Goal: Task Accomplishment & Management: Complete application form

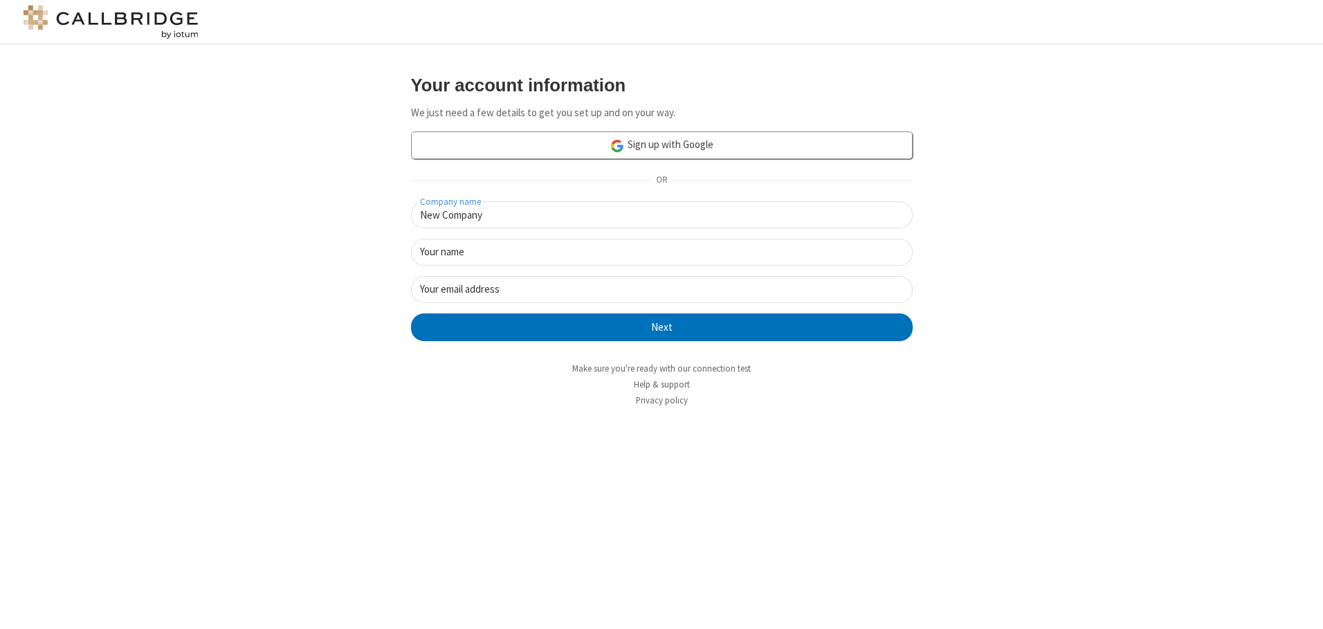
type input "New Company"
type input "New User"
type input "[EMAIL_ADDRESS][DOMAIN_NAME]"
click button "Next" at bounding box center [662, 327] width 502 height 28
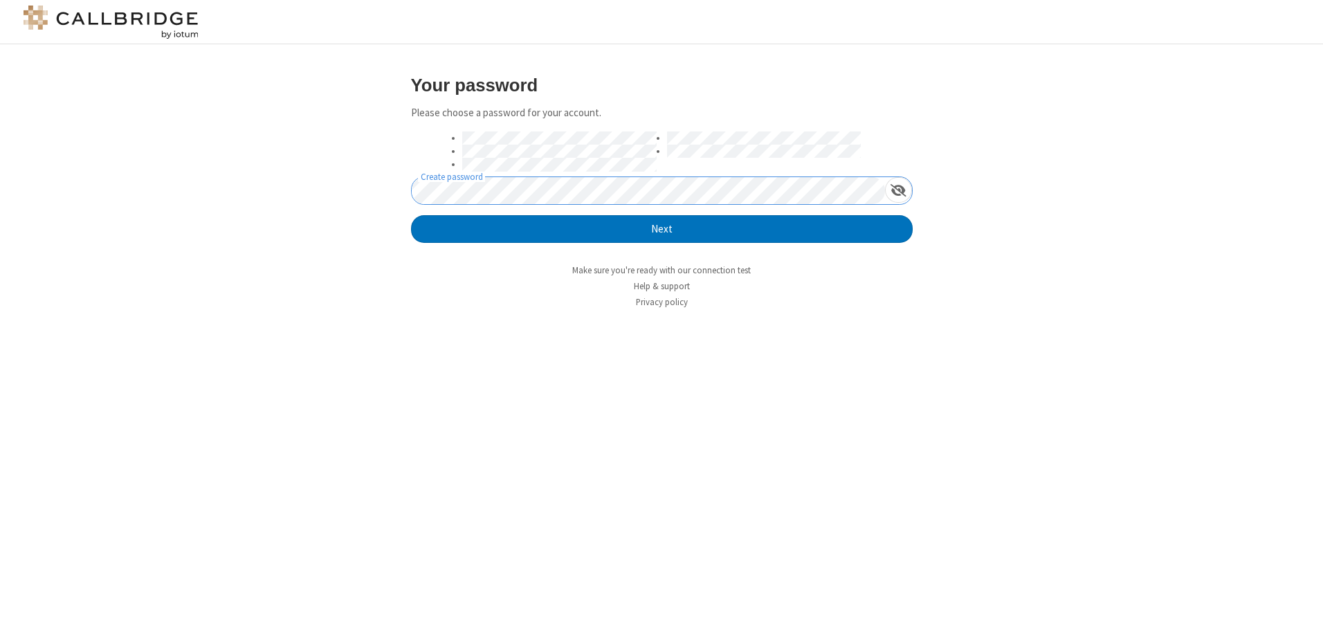
click at [411, 215] on button "Next" at bounding box center [662, 229] width 502 height 28
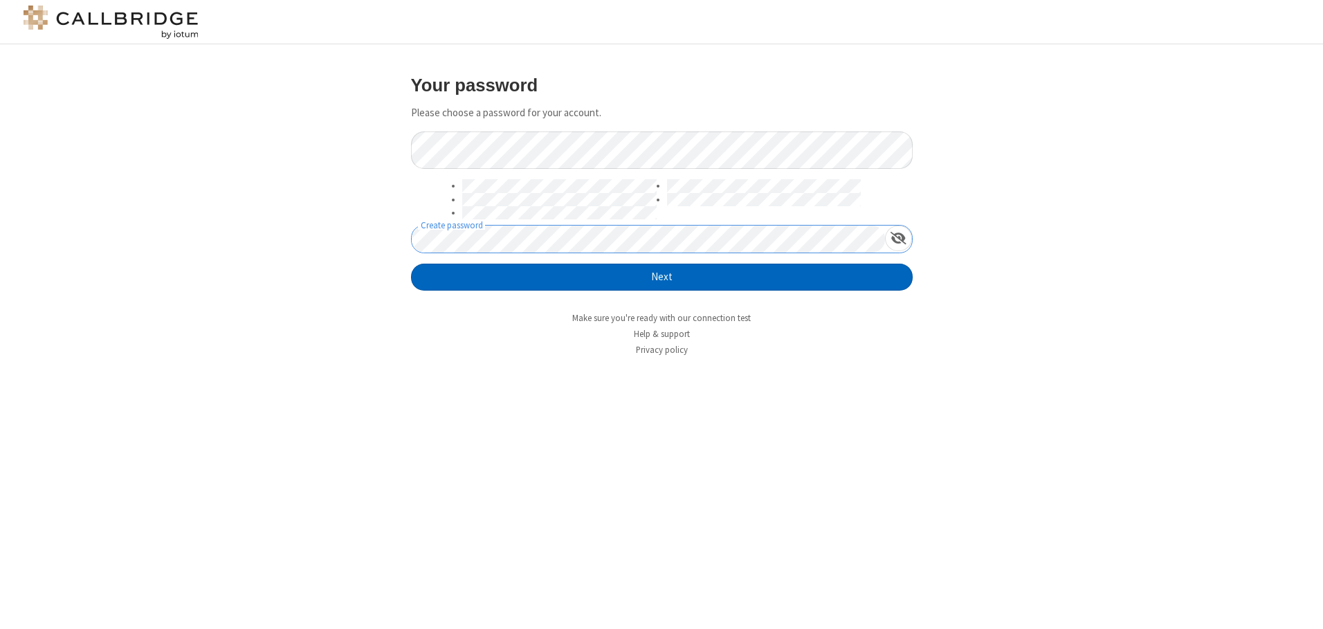
click at [662, 277] on button "Next" at bounding box center [662, 278] width 502 height 28
